Goal: Check status

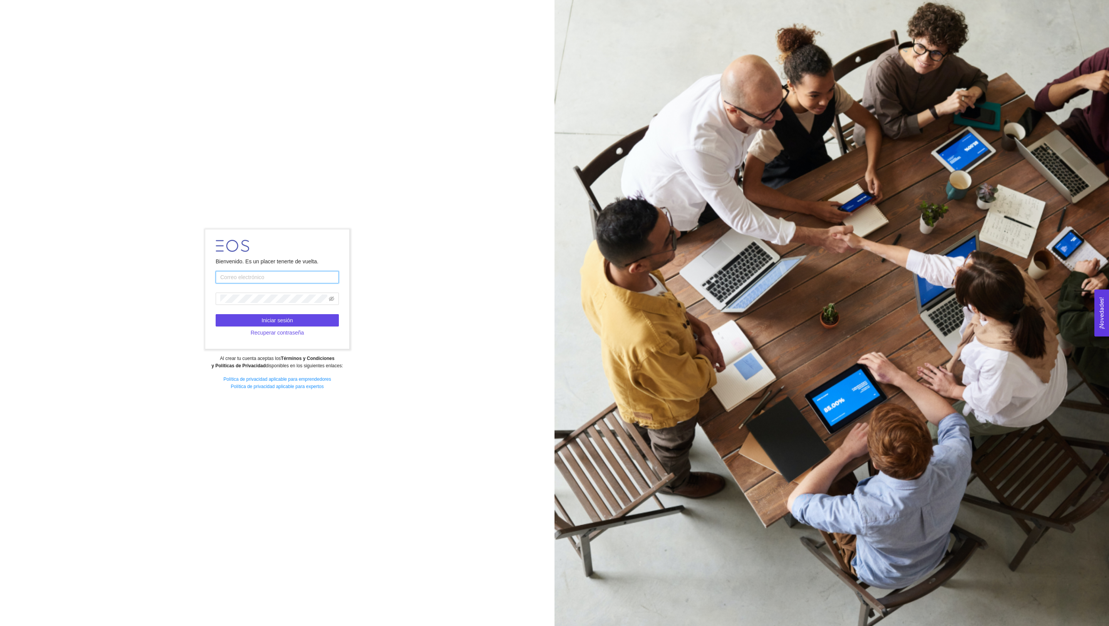
type input "[EMAIL_ADDRESS][DOMAIN_NAME]"
click at [283, 315] on button "Iniciar sesión" at bounding box center [277, 320] width 123 height 12
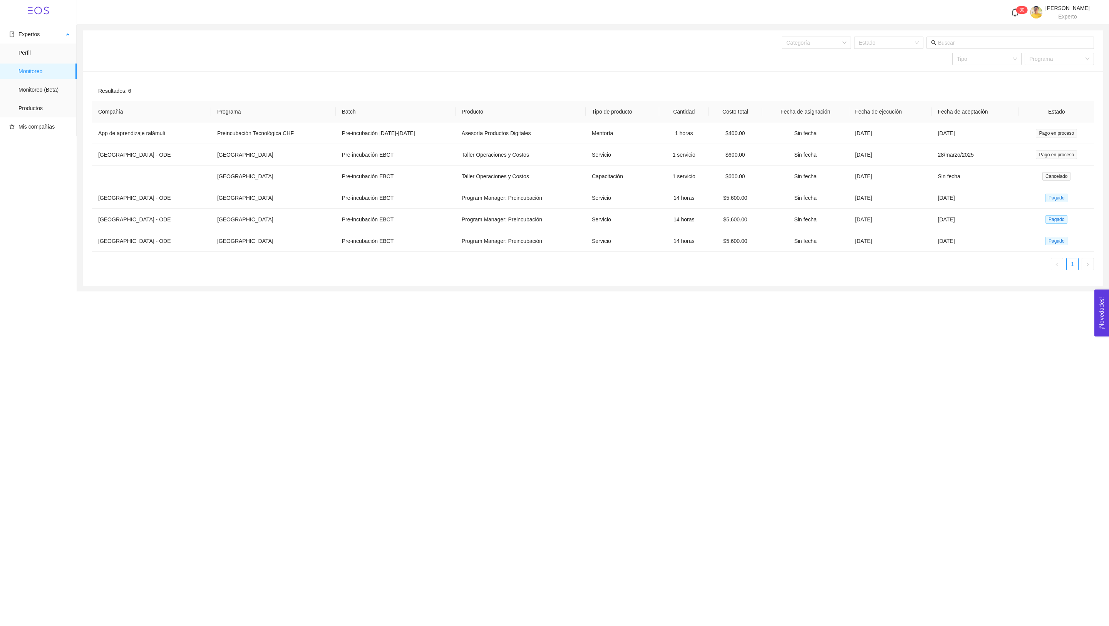
click at [32, 71] on span "Monitoreo" at bounding box center [44, 71] width 52 height 15
click at [30, 49] on span "Perfil" at bounding box center [44, 52] width 52 height 15
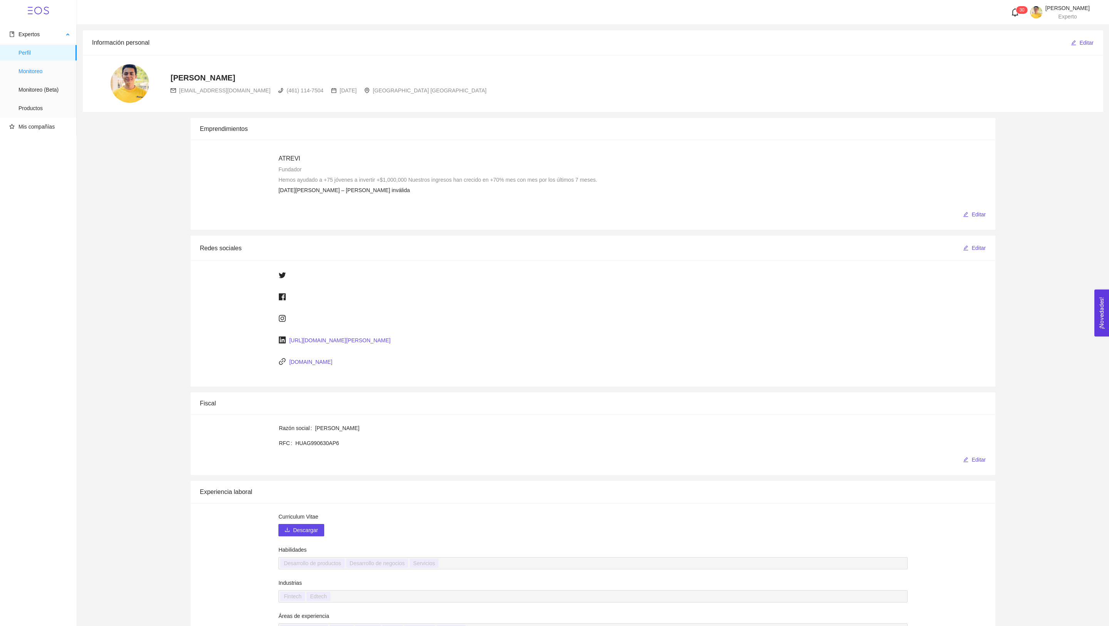
click at [37, 69] on span "Monitoreo" at bounding box center [44, 71] width 52 height 15
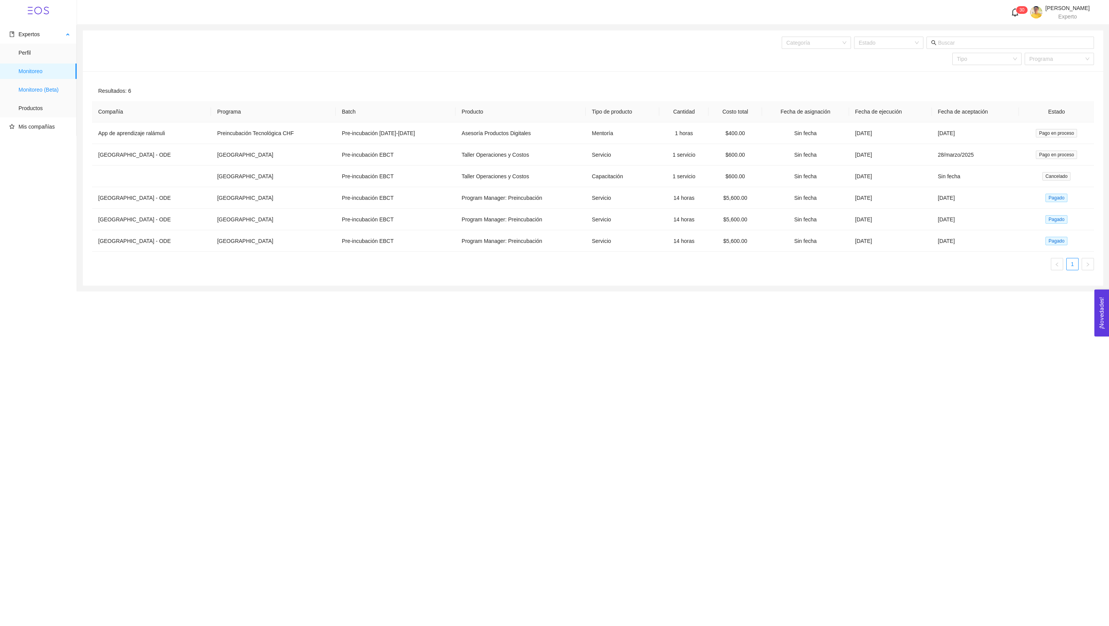
click at [42, 90] on span "Monitoreo (Beta)" at bounding box center [44, 89] width 52 height 15
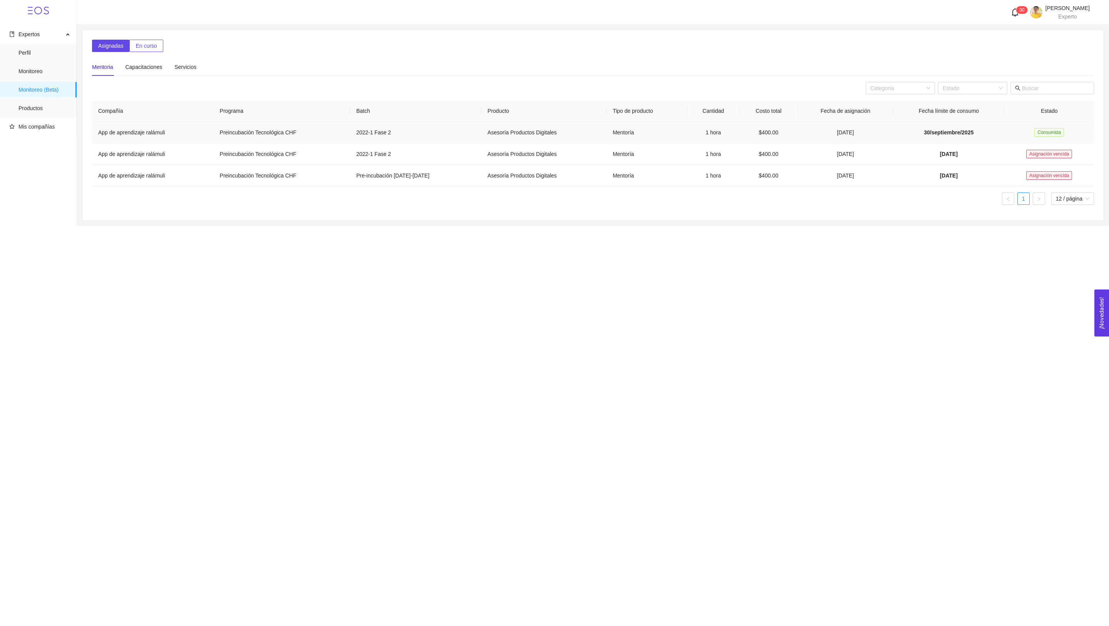
click at [1051, 133] on span "Consumida" at bounding box center [1049, 132] width 30 height 8
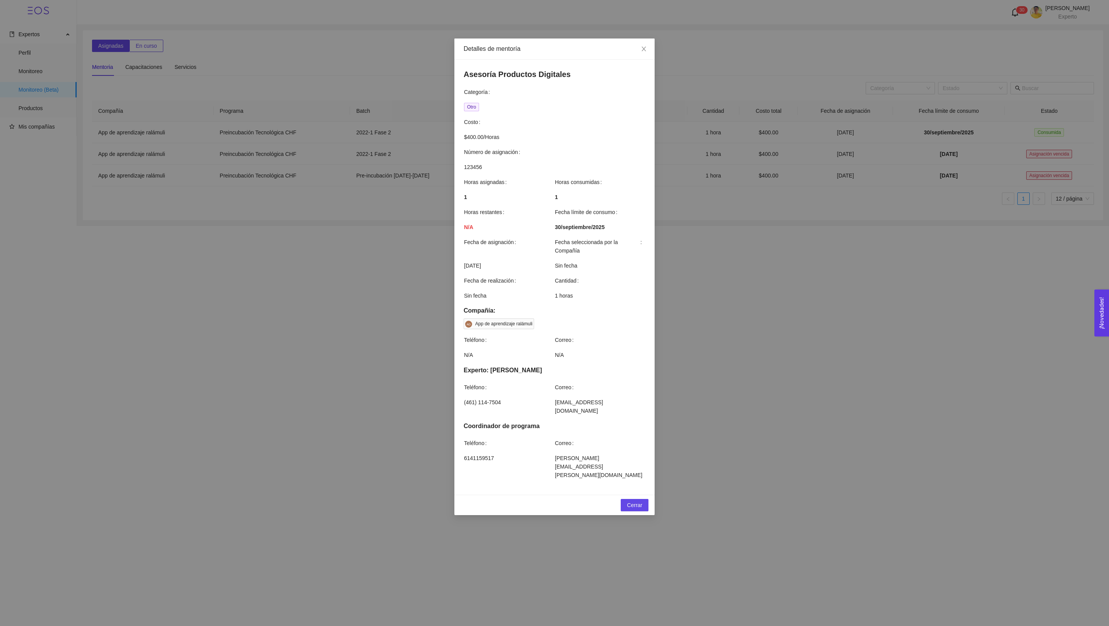
click at [632, 495] on div "Cerrar" at bounding box center [554, 505] width 200 height 20
click at [201, 31] on div "Detalles de mentoría Asesoría Productos Digitales Categoría Otro Costo $400.00 …" at bounding box center [554, 313] width 1109 height 626
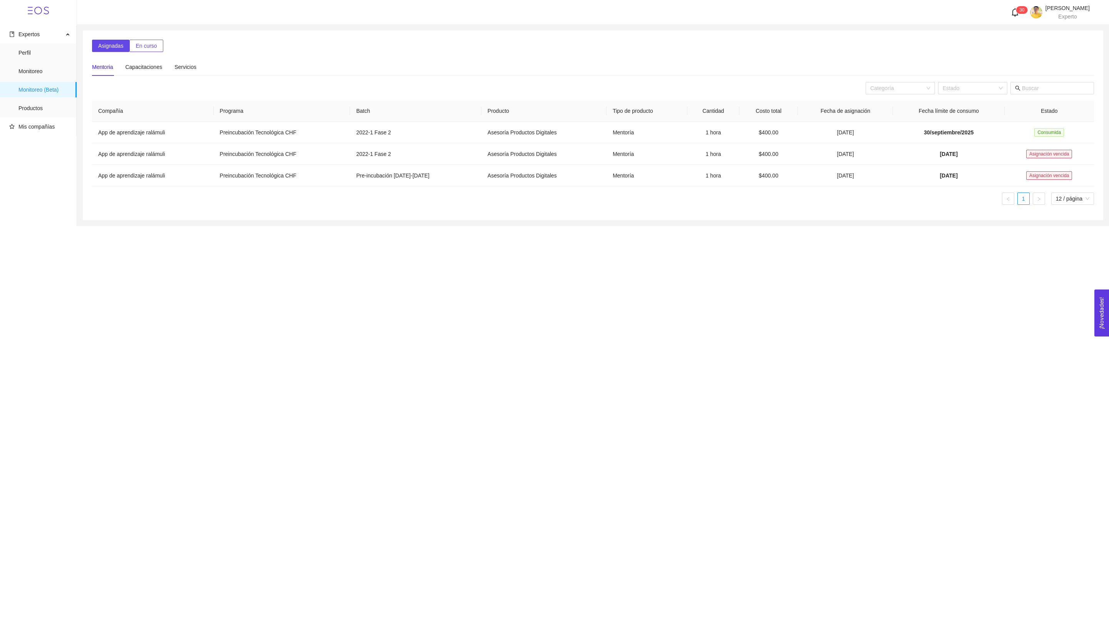
click at [147, 50] on button "En curso" at bounding box center [146, 46] width 34 height 12
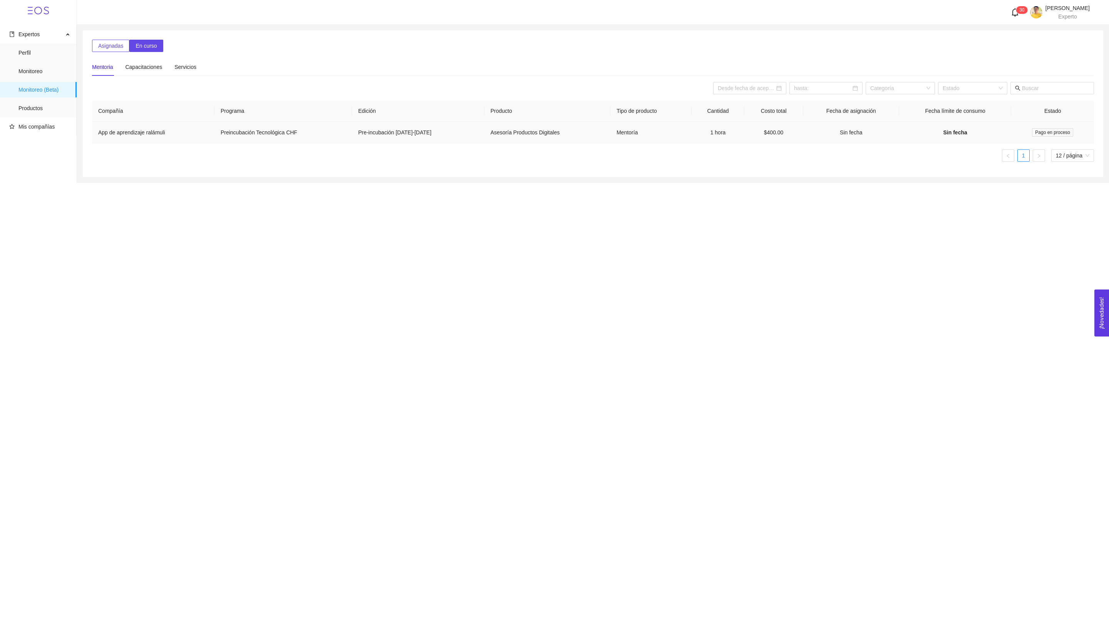
click at [214, 122] on td "App de aprendizaje ralámuli" at bounding box center [153, 133] width 122 height 22
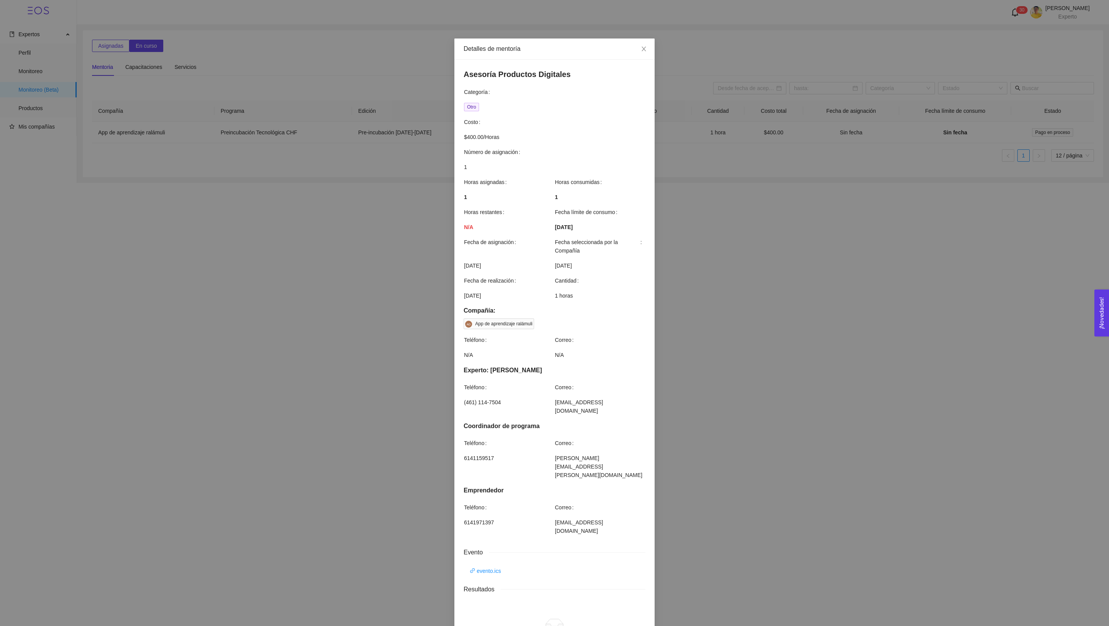
click at [376, 389] on div "Detalles de mentoría Asesoría Productos Digitales Categoría Otro Costo $400.00 …" at bounding box center [554, 313] width 1109 height 626
